Goal: Register for event/course

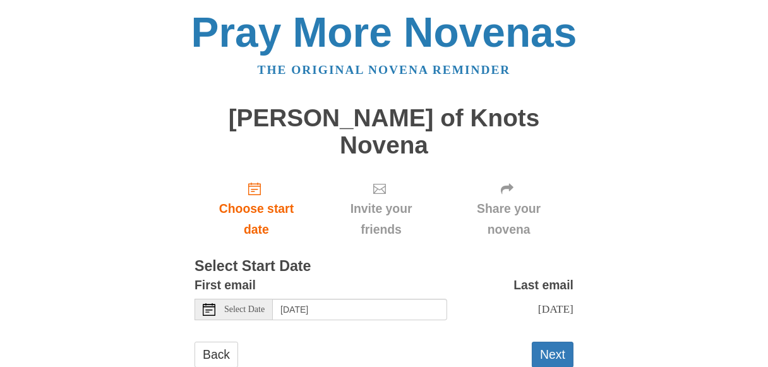
click at [253, 305] on span "Select Date" at bounding box center [244, 309] width 40 height 9
click at [542, 342] on button "Next" at bounding box center [553, 355] width 42 height 26
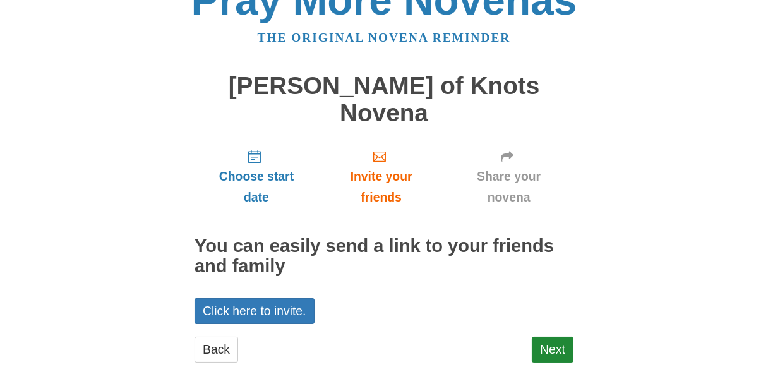
scroll to position [37, 0]
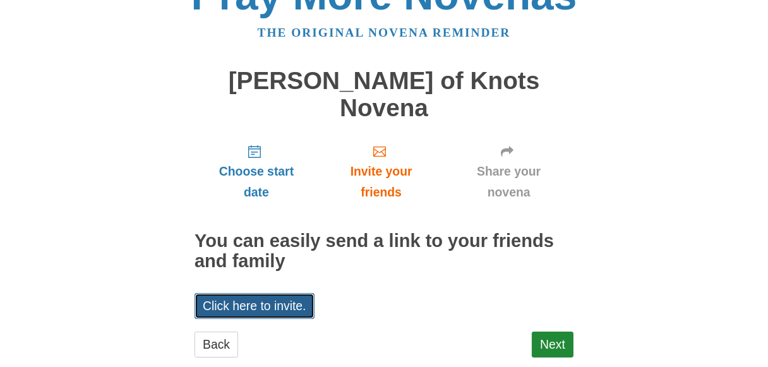
click at [253, 293] on link "Click here to invite." at bounding box center [255, 306] width 120 height 26
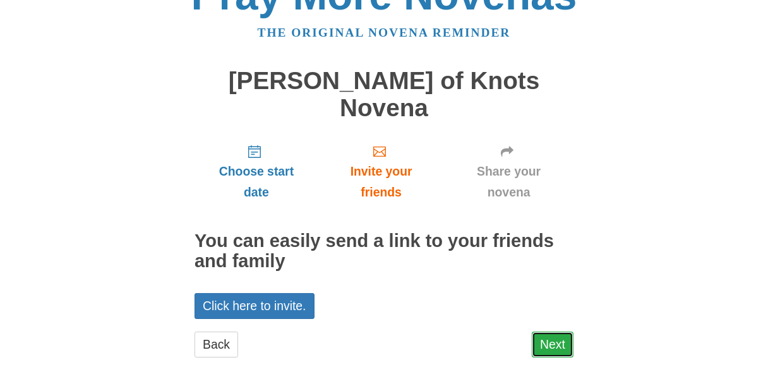
click at [560, 332] on link "Next" at bounding box center [553, 345] width 42 height 26
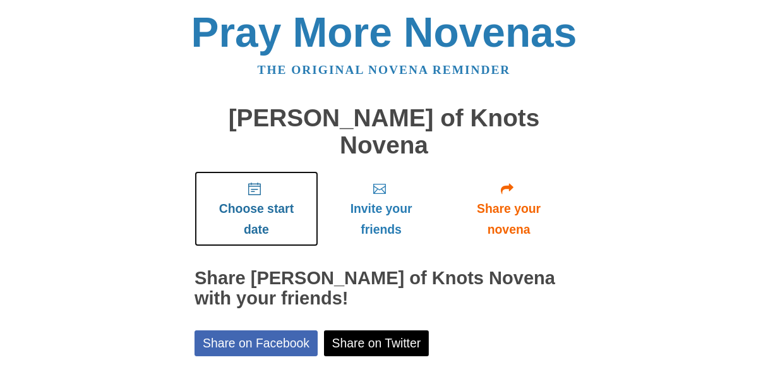
click at [267, 198] on span "Choose start date" at bounding box center [256, 219] width 99 height 42
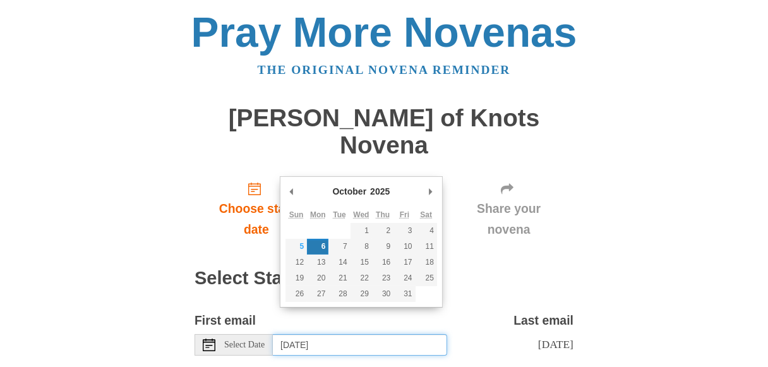
click at [305, 334] on input "[DATE]" at bounding box center [360, 344] width 174 height 21
type input "Sunday, October 5th"
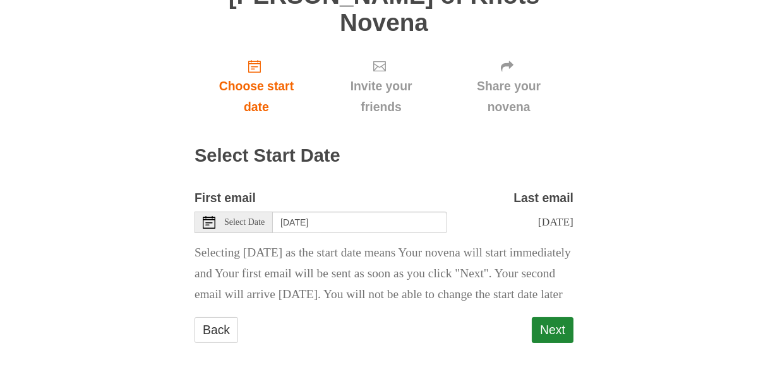
scroll to position [129, 0]
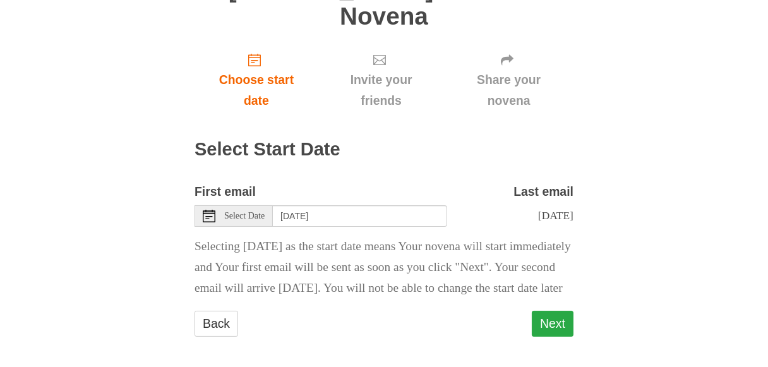
click at [552, 318] on button "Next" at bounding box center [553, 324] width 42 height 26
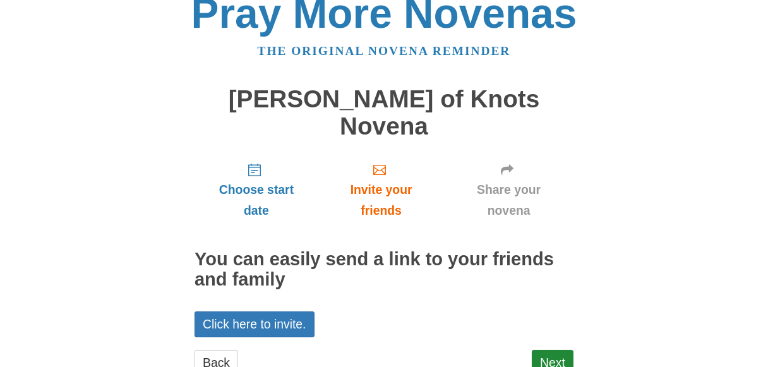
scroll to position [37, 0]
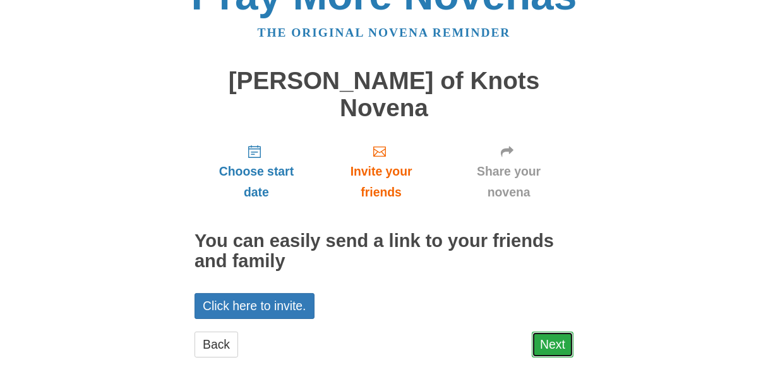
click at [560, 332] on link "Next" at bounding box center [553, 345] width 42 height 26
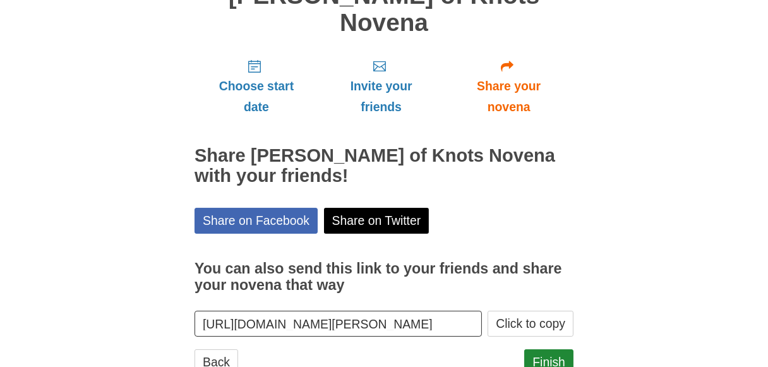
scroll to position [140, 0]
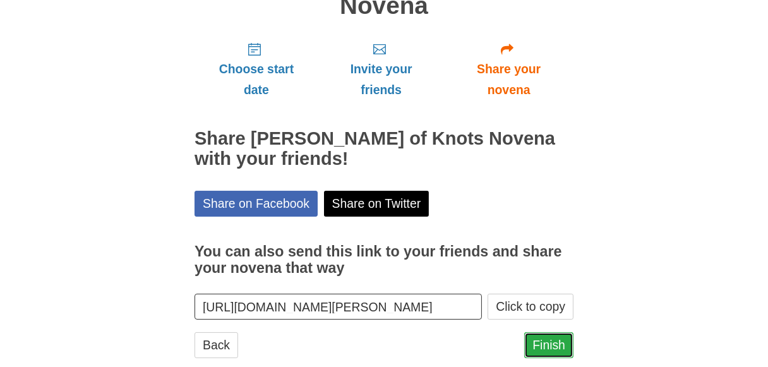
click at [554, 332] on link "Finish" at bounding box center [548, 345] width 49 height 26
